Goal: Find specific page/section

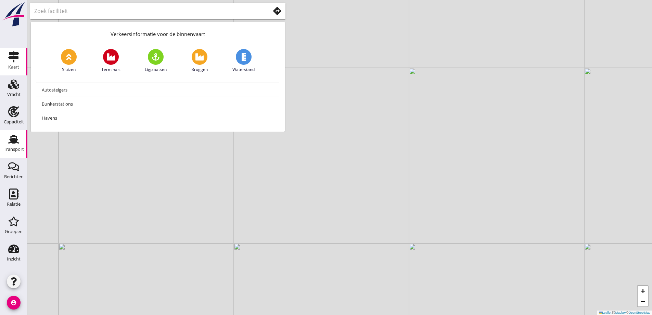
click at [13, 145] on div "Transport" at bounding box center [14, 150] width 20 height 10
click at [21, 122] on div "Capaciteit" at bounding box center [14, 122] width 20 height 4
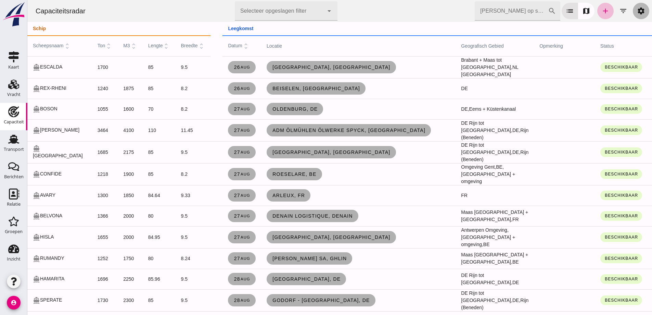
click at [637, 13] on icon "settings" at bounding box center [641, 11] width 8 height 8
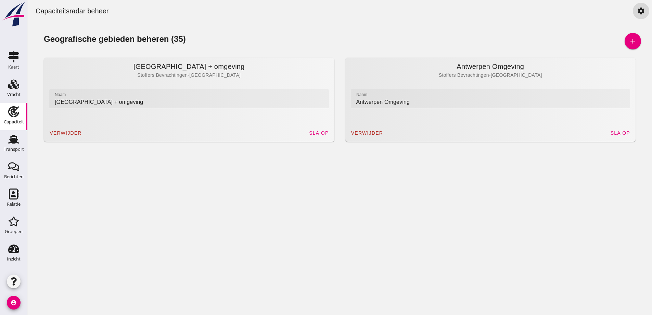
click div "Capaciteitsradar beheer settings"
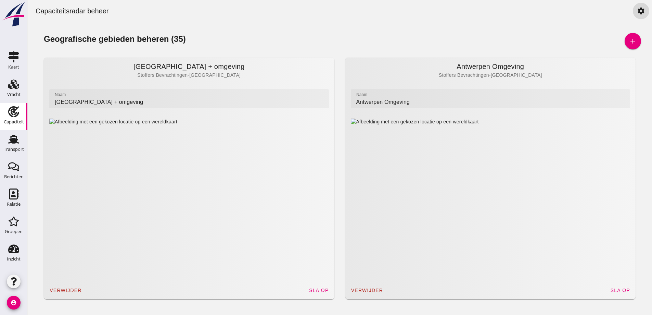
click at [13, 119] on div "Capaciteit" at bounding box center [14, 122] width 20 height 10
